Goal: Find specific page/section: Find specific page/section

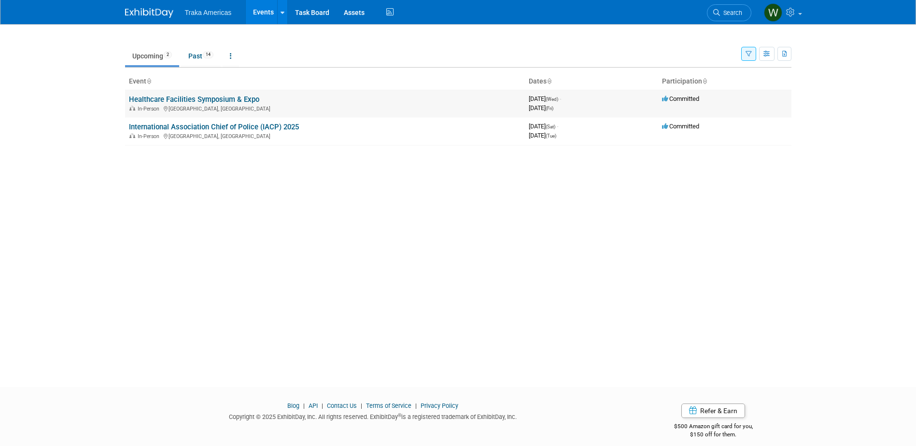
click at [233, 95] on link "Healthcare Facilities Symposium & Expo" at bounding box center [194, 99] width 130 height 9
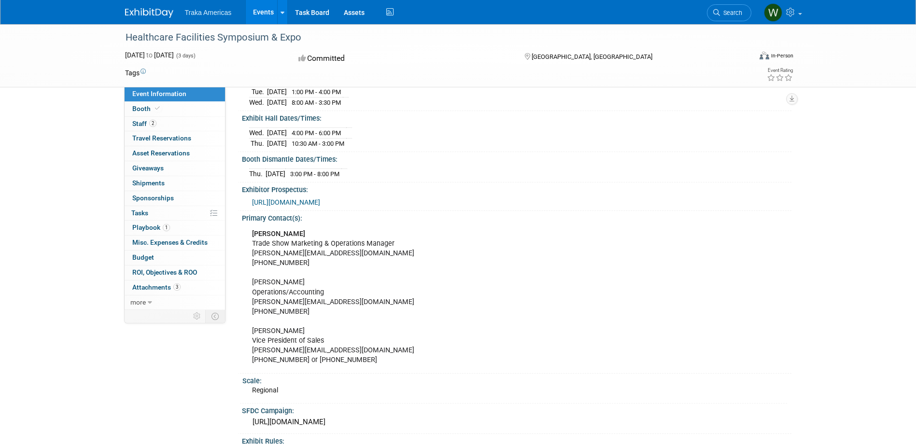
scroll to position [178, 0]
